Goal: Task Accomplishment & Management: Manage account settings

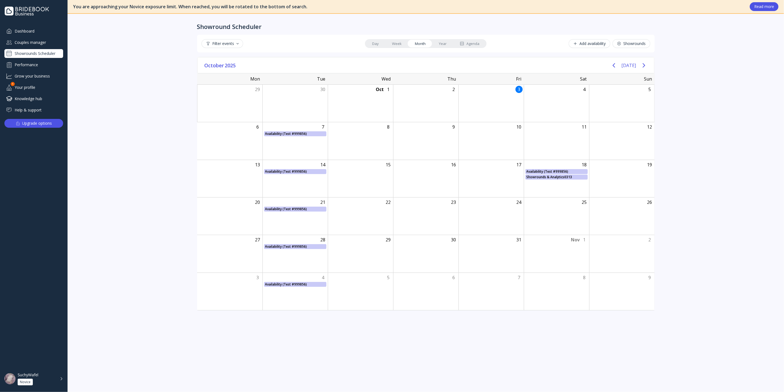
click at [46, 45] on div "Couples manager" at bounding box center [33, 42] width 59 height 9
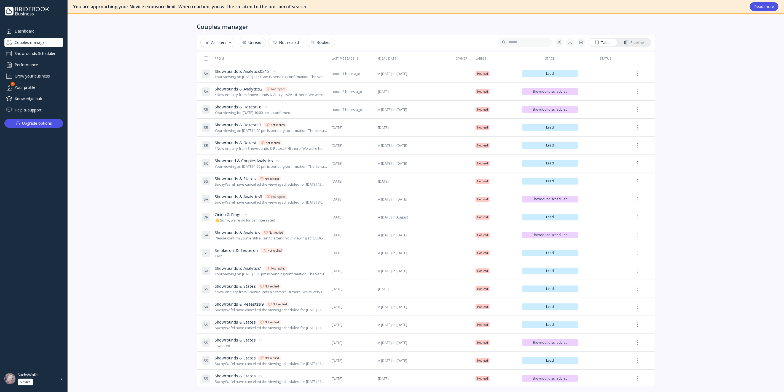
click at [46, 50] on div "Showrounds Scheduler" at bounding box center [33, 53] width 59 height 9
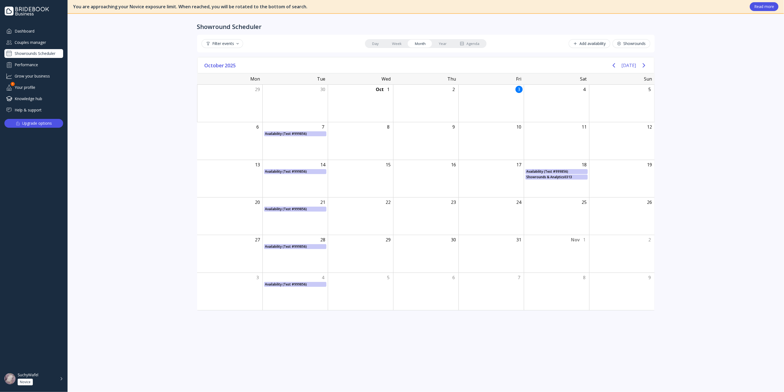
click at [32, 40] on div "Couples manager" at bounding box center [33, 42] width 59 height 9
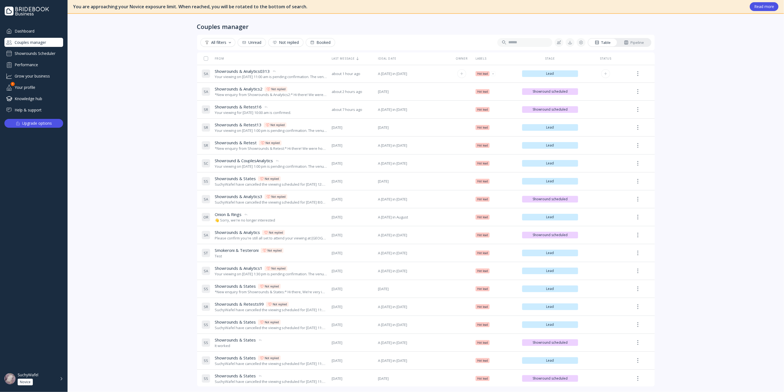
click at [243, 67] on div "S A Showrounds & Analytics0313 Showrounds & Analytics0313 Your viewing on [DATE…" at bounding box center [264, 73] width 126 height 15
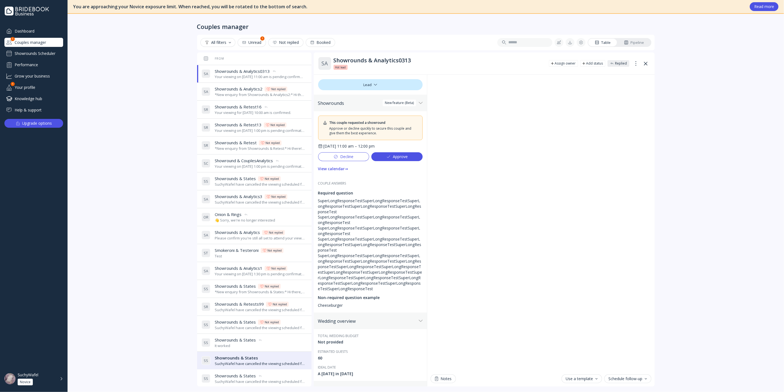
click at [238, 95] on div "*New enquiry from Showrounds & Analytics2:* Hi there! We were hoping to use the…" at bounding box center [260, 94] width 90 height 5
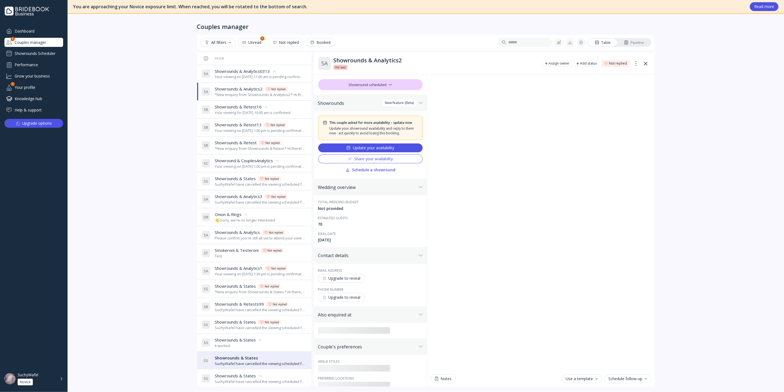
click at [241, 74] on div "Your viewing on [DATE] 11:00 am is pending confirmation. The venue will approve…" at bounding box center [260, 76] width 90 height 5
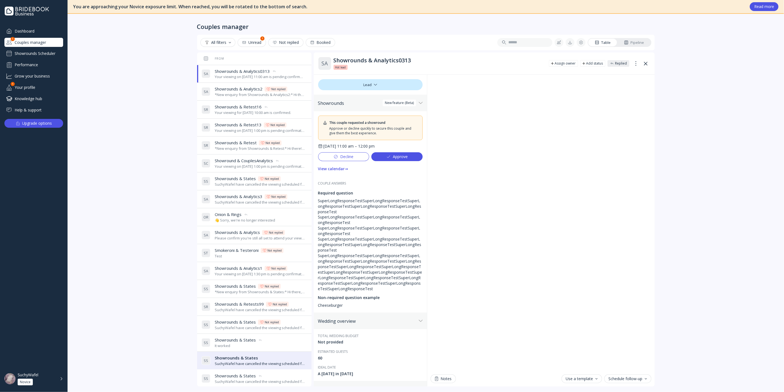
click at [391, 155] on div "Approve" at bounding box center [396, 156] width 21 height 4
